Goal: Task Accomplishment & Management: Use online tool/utility

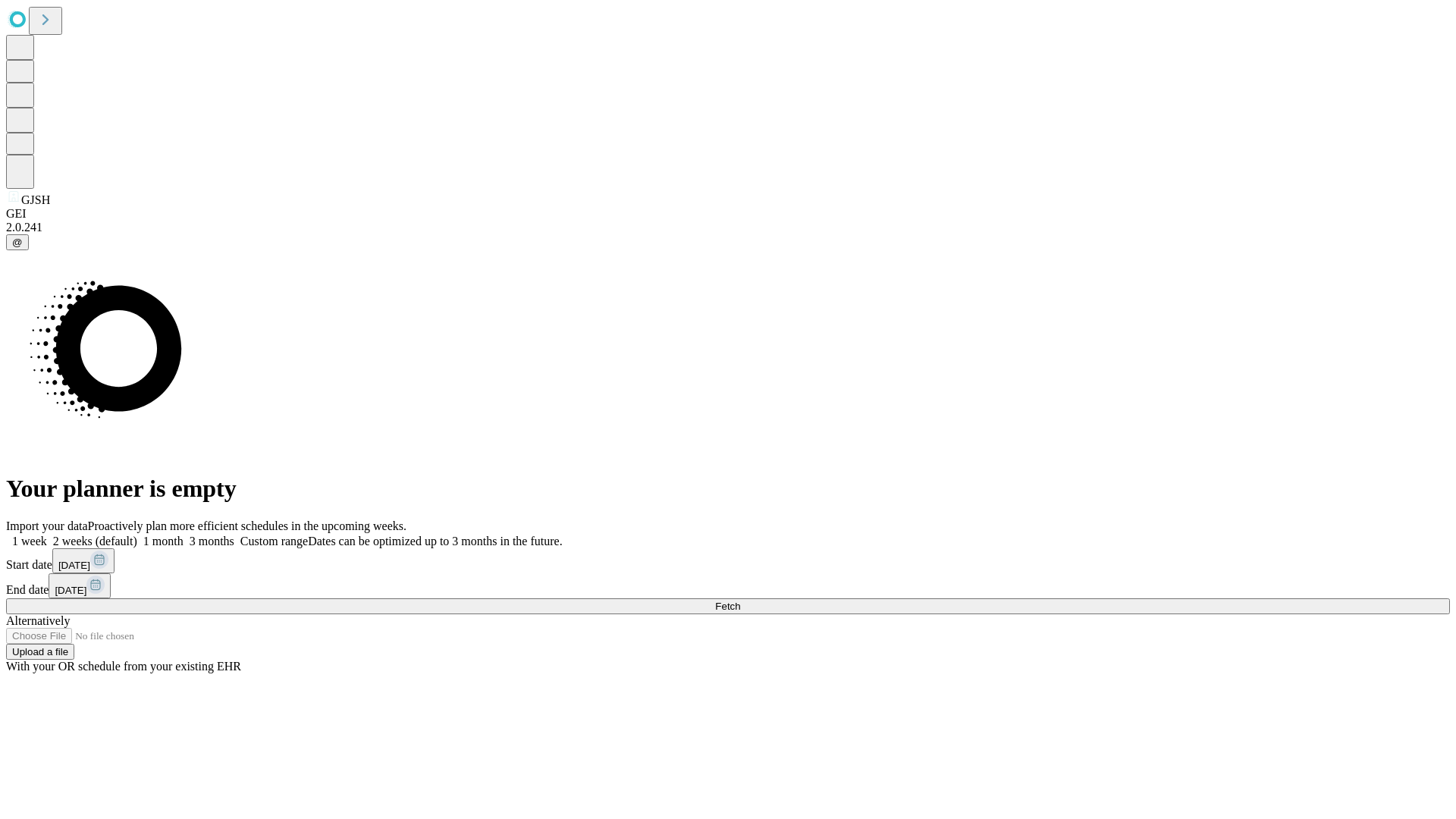
click at [741, 600] on span "Fetch" at bounding box center [728, 606] width 25 height 11
